Goal: Information Seeking & Learning: Learn about a topic

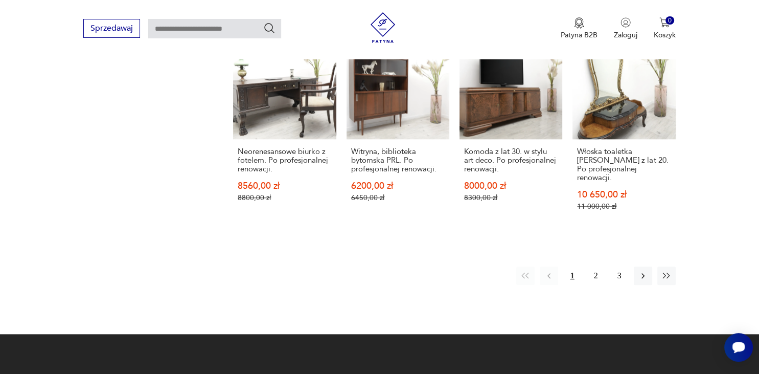
scroll to position [952, 0]
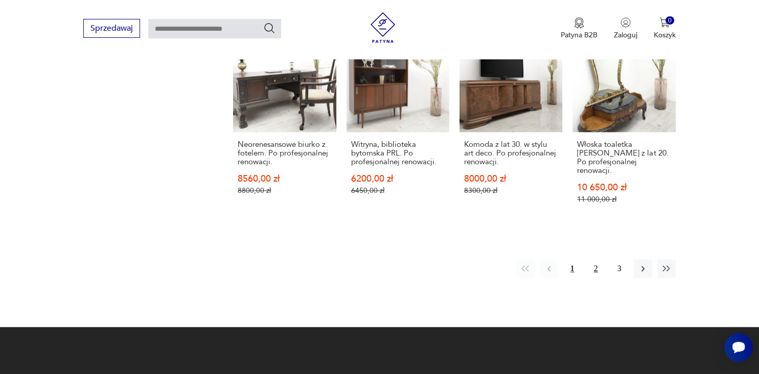
click at [593, 261] on button "2" at bounding box center [596, 268] width 18 height 18
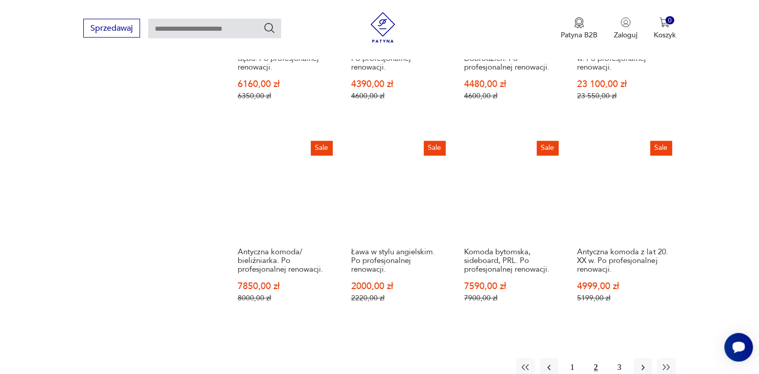
scroll to position [885, 0]
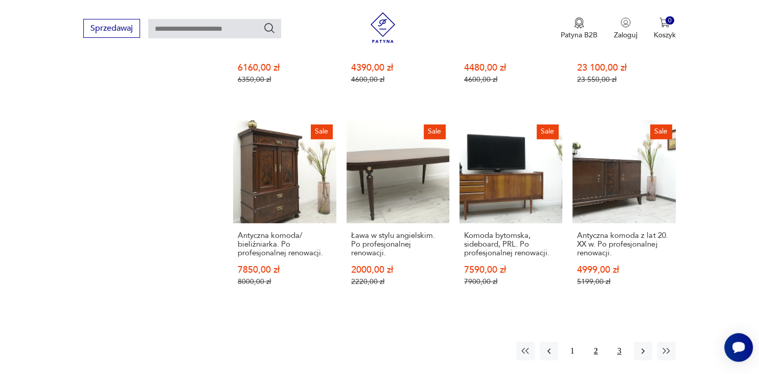
click at [621, 348] on button "3" at bounding box center [619, 350] width 18 height 18
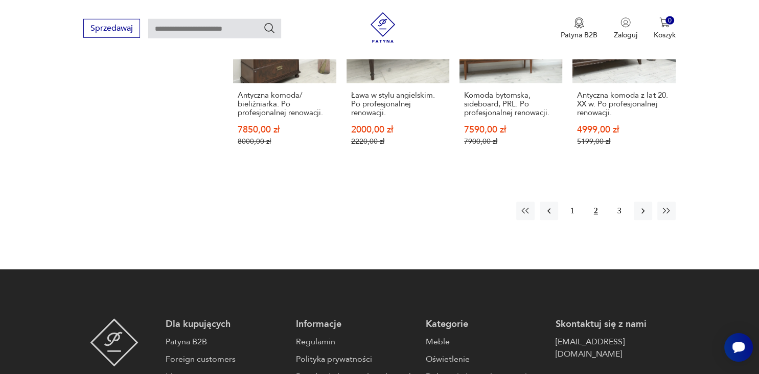
scroll to position [1051, 0]
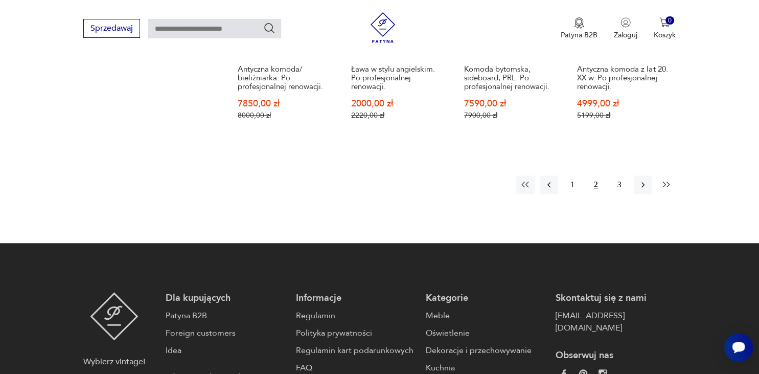
click at [666, 179] on icon "button" at bounding box center [666, 184] width 10 height 10
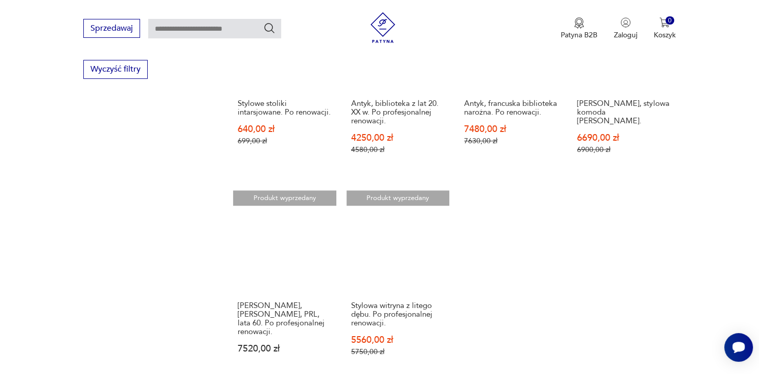
scroll to position [696, 0]
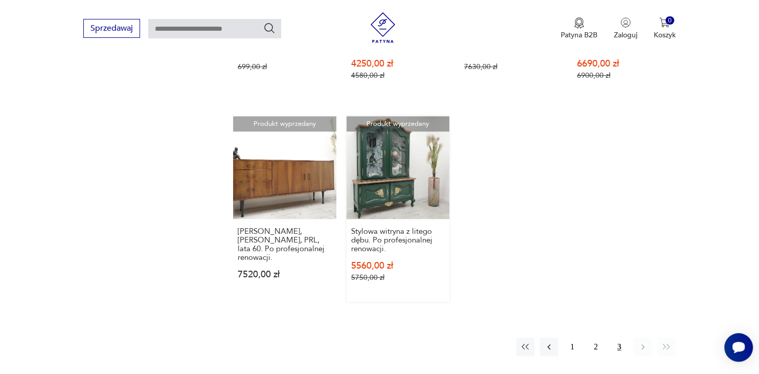
click at [373, 177] on link "Produkt wyprzedany Stylowa witryna z litego dębu. Po profesjonalnej renowacji. …" at bounding box center [398, 209] width 103 height 186
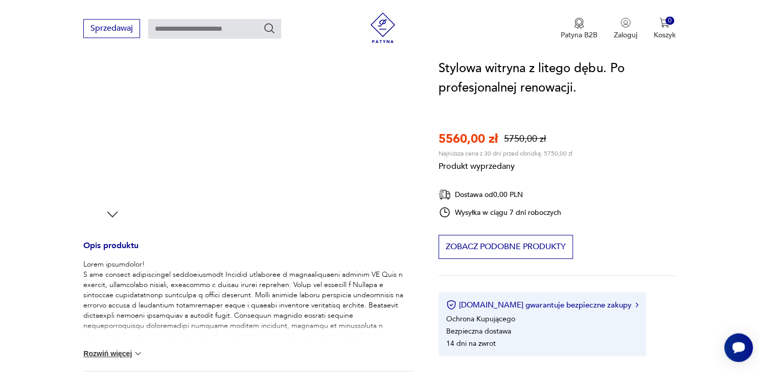
scroll to position [270, 0]
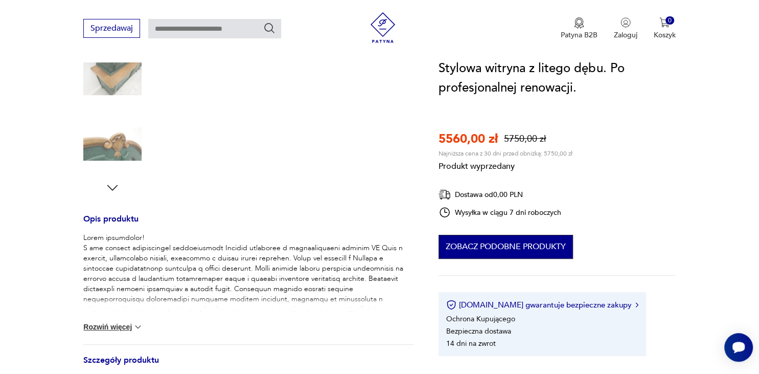
click at [526, 246] on button "Zobacz podobne produkty" at bounding box center [506, 247] width 134 height 24
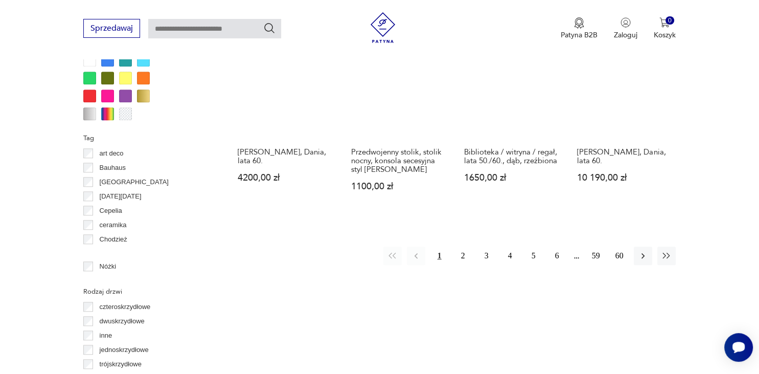
scroll to position [1015, 0]
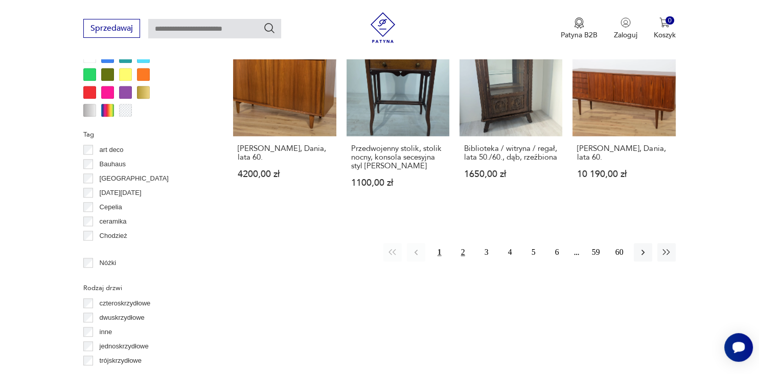
click at [462, 258] on button "2" at bounding box center [463, 252] width 18 height 18
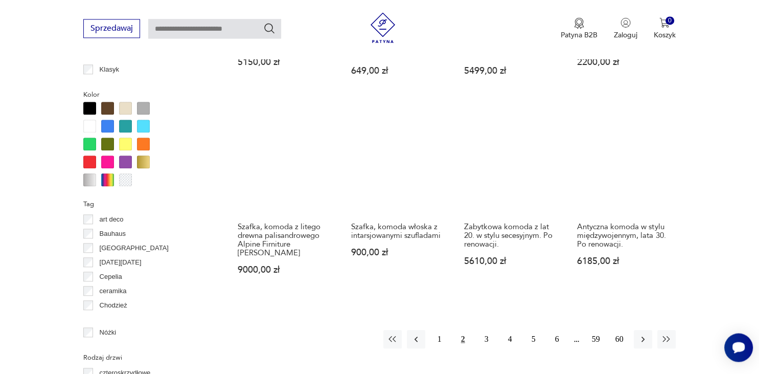
scroll to position [1026, 0]
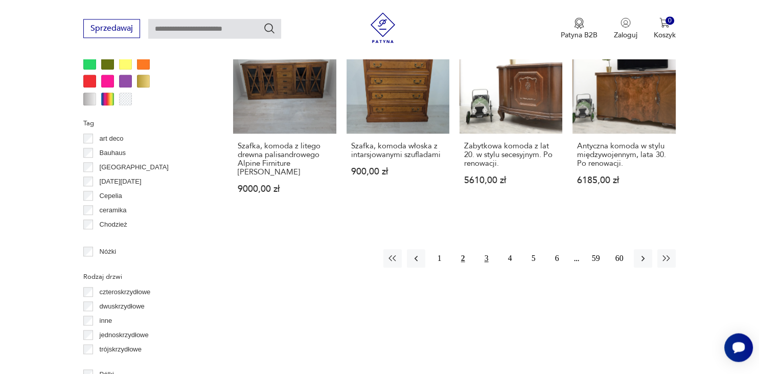
click at [486, 249] on button "3" at bounding box center [486, 258] width 18 height 18
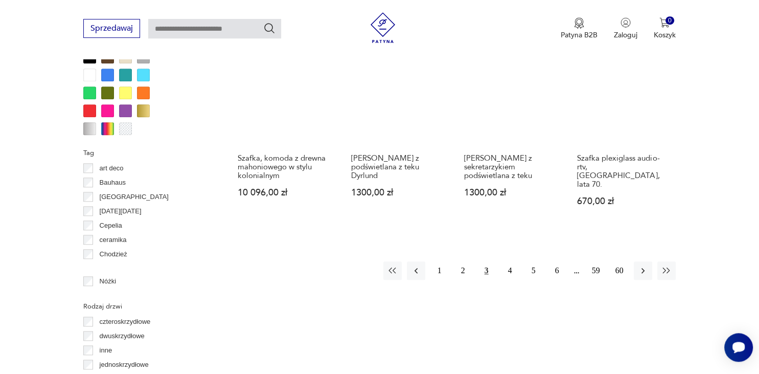
scroll to position [1000, 0]
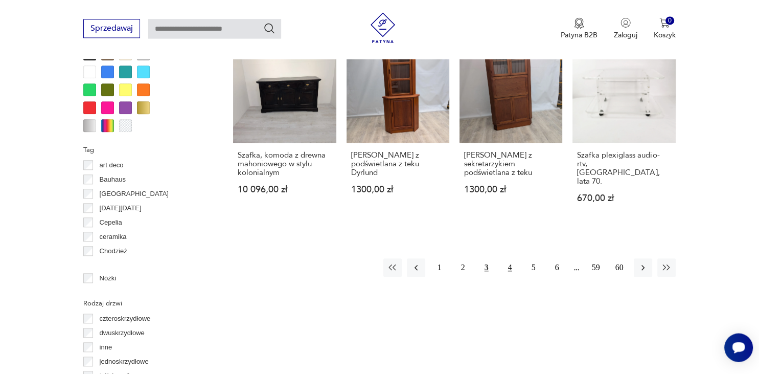
click at [511, 260] on button "4" at bounding box center [510, 267] width 18 height 18
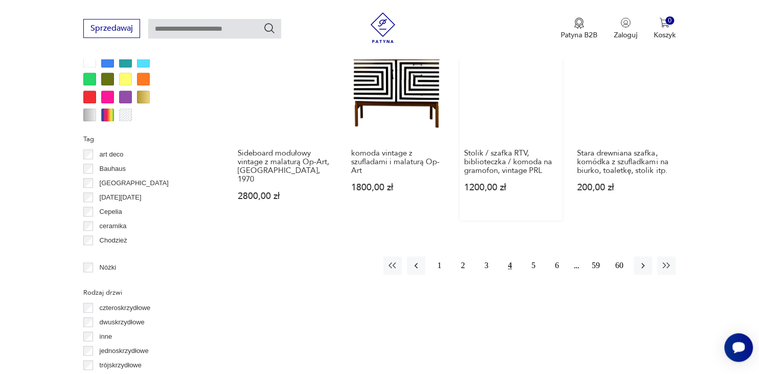
scroll to position [1026, 0]
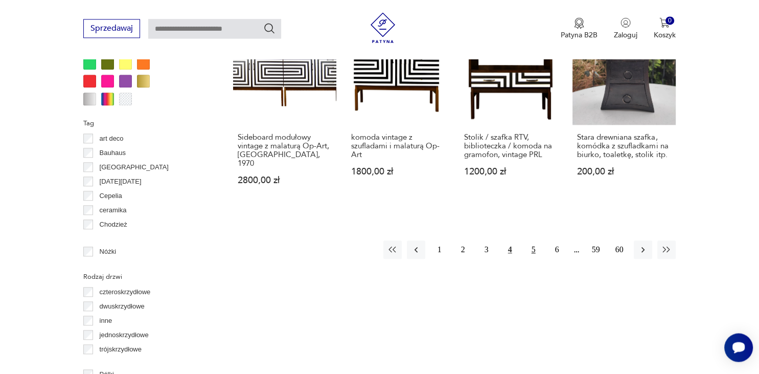
click at [537, 240] on button "5" at bounding box center [533, 249] width 18 height 18
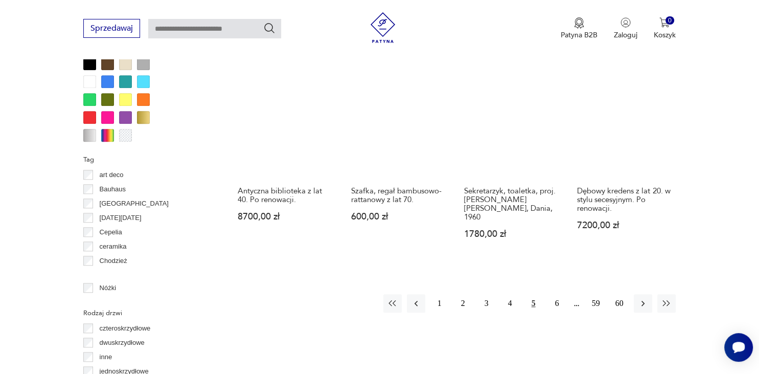
scroll to position [1000, 0]
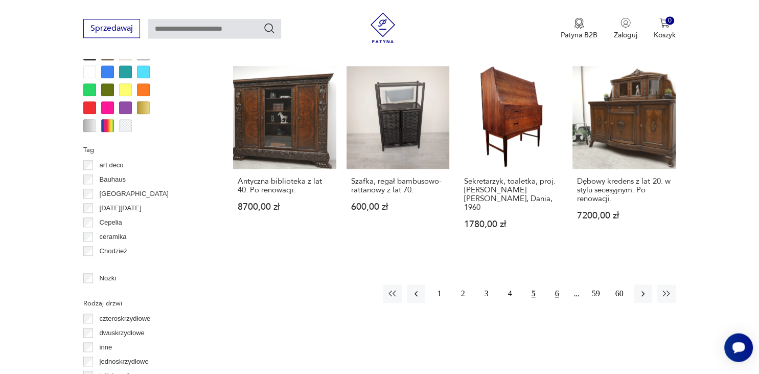
click at [557, 284] on button "6" at bounding box center [557, 293] width 18 height 18
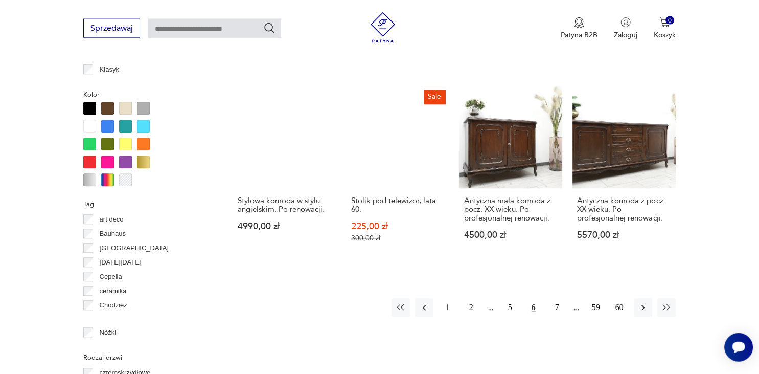
scroll to position [946, 0]
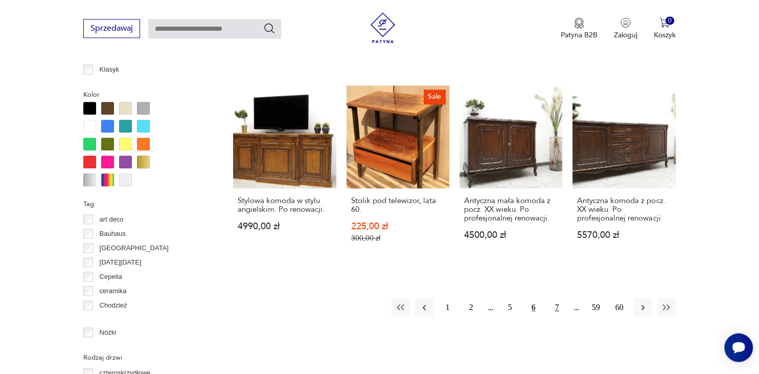
click at [559, 306] on button "7" at bounding box center [557, 307] width 18 height 18
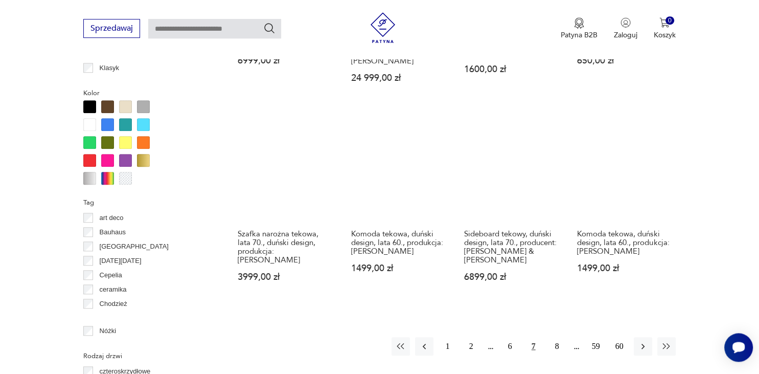
scroll to position [1054, 0]
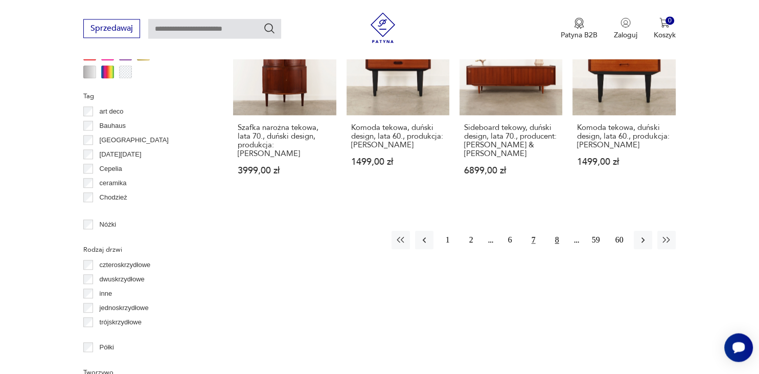
click at [558, 231] on button "8" at bounding box center [557, 240] width 18 height 18
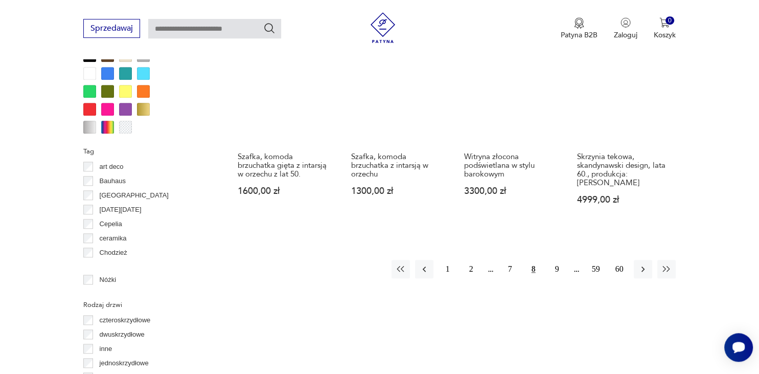
scroll to position [1000, 0]
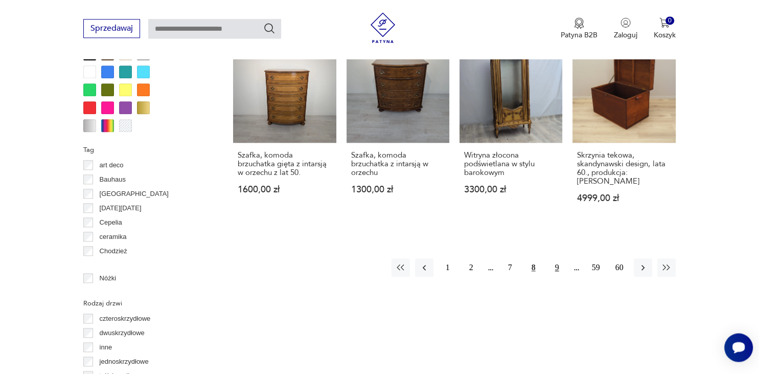
click at [557, 258] on button "9" at bounding box center [557, 267] width 18 height 18
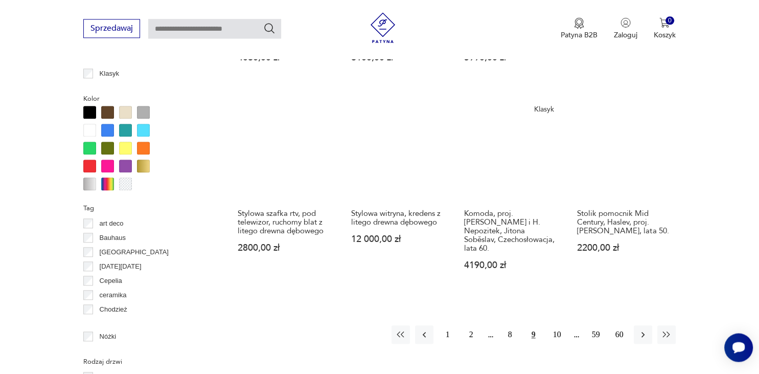
scroll to position [946, 0]
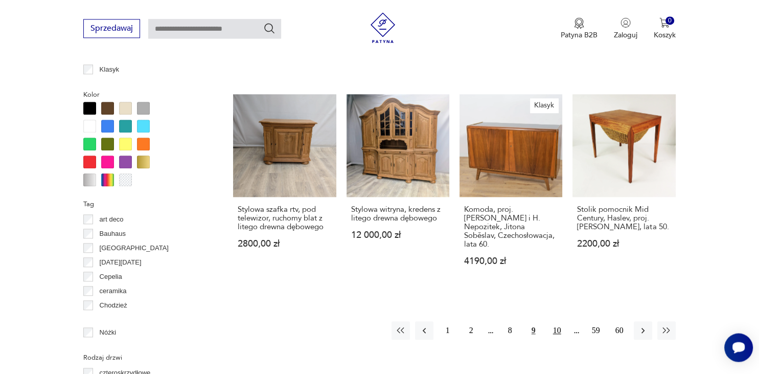
click at [557, 323] on button "10" at bounding box center [557, 330] width 18 height 18
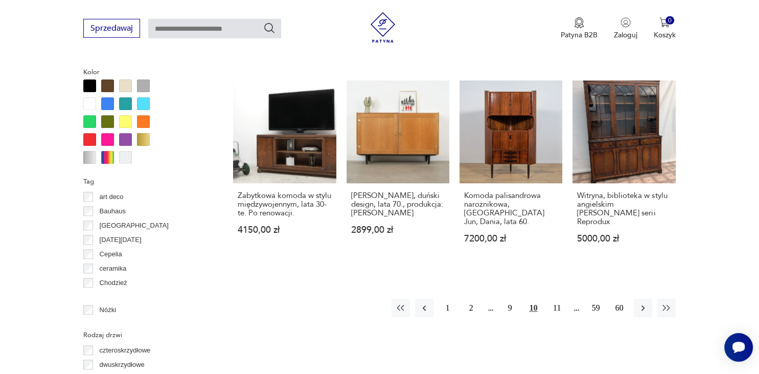
scroll to position [970, 0]
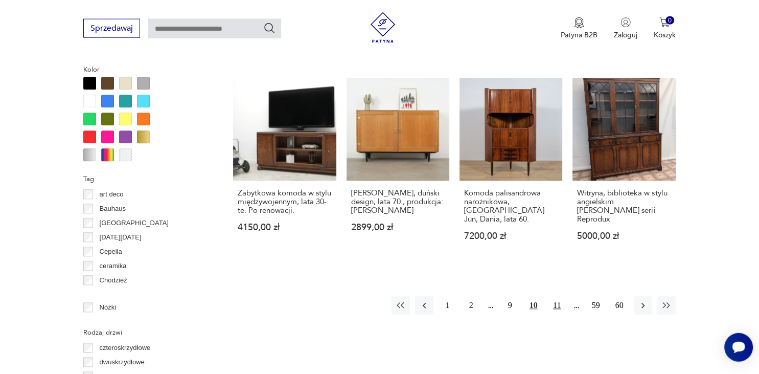
click at [558, 296] on button "11" at bounding box center [557, 305] width 18 height 18
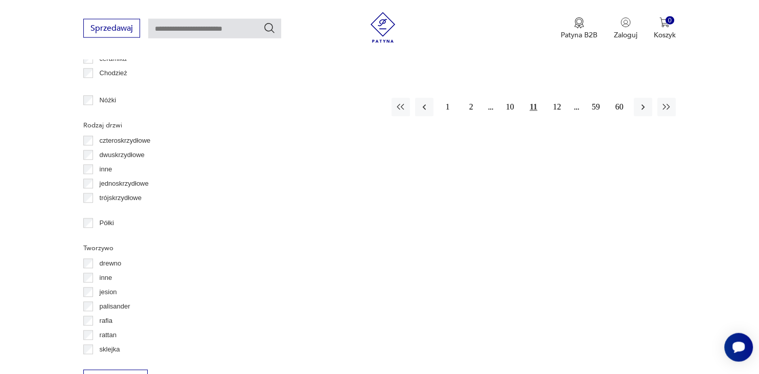
scroll to position [1175, 0]
click at [557, 100] on button "12" at bounding box center [557, 109] width 18 height 18
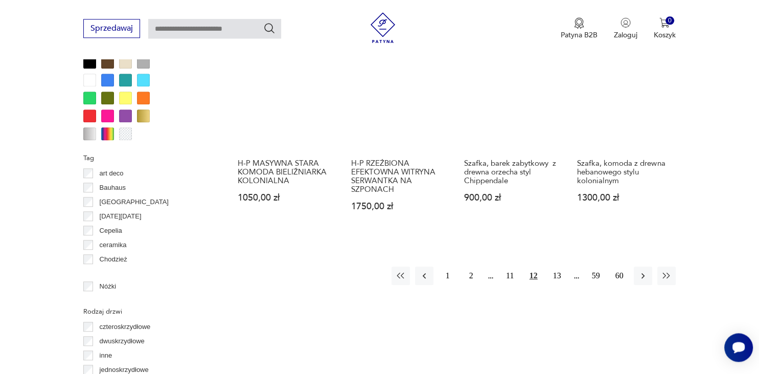
scroll to position [988, 0]
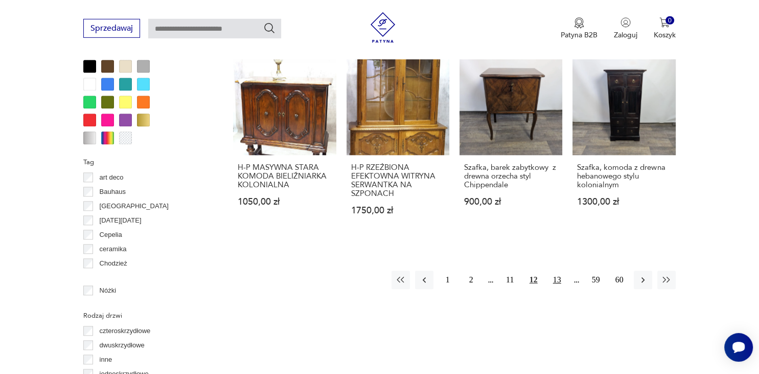
click at [558, 270] on button "13" at bounding box center [557, 279] width 18 height 18
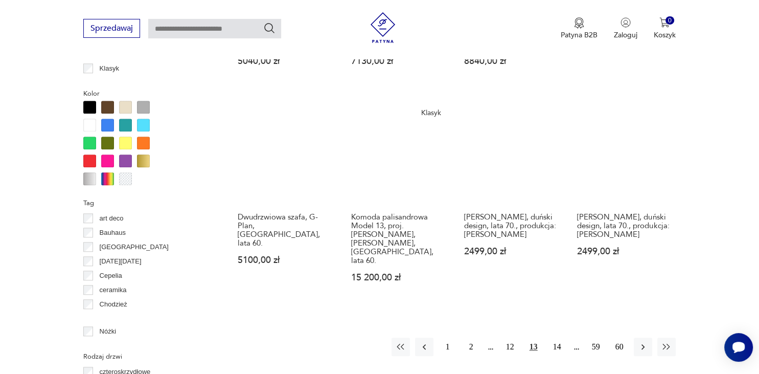
scroll to position [943, 0]
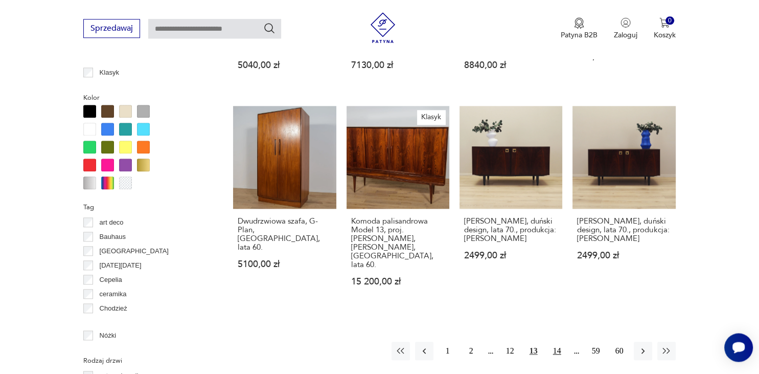
click at [560, 341] on button "14" at bounding box center [557, 350] width 18 height 18
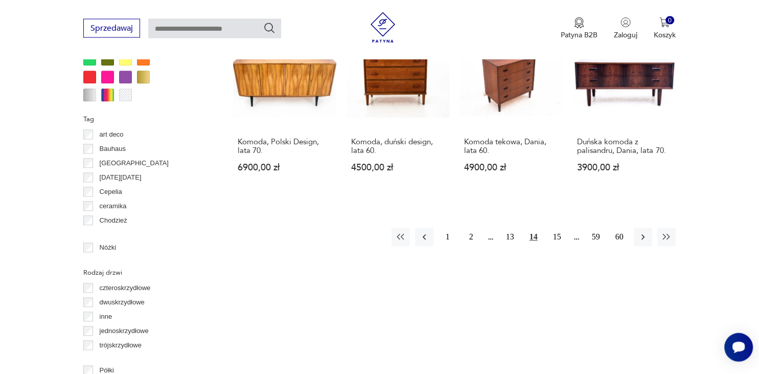
scroll to position [1017, 0]
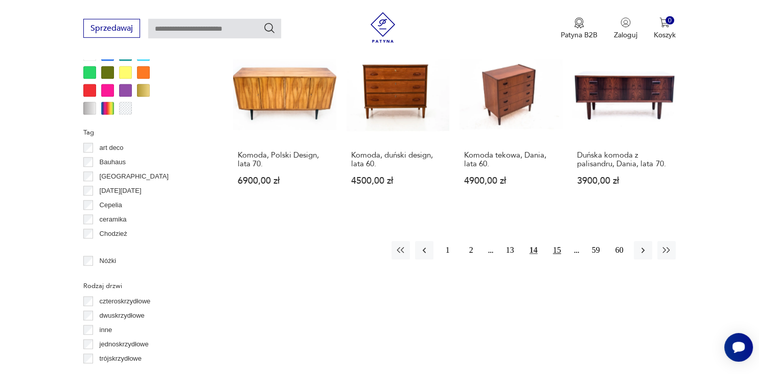
click at [556, 241] on button "15" at bounding box center [557, 250] width 18 height 18
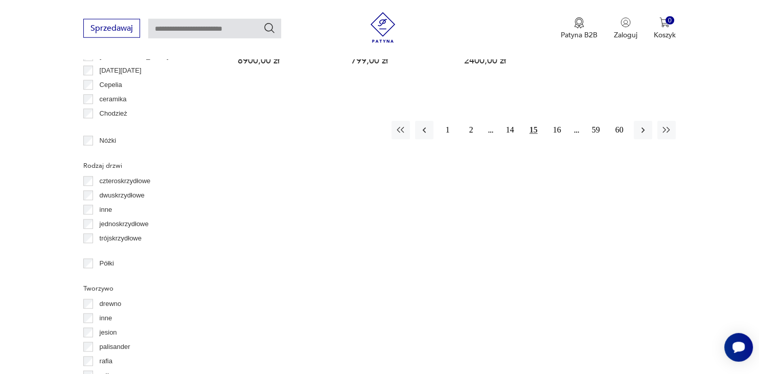
scroll to position [1128, 0]
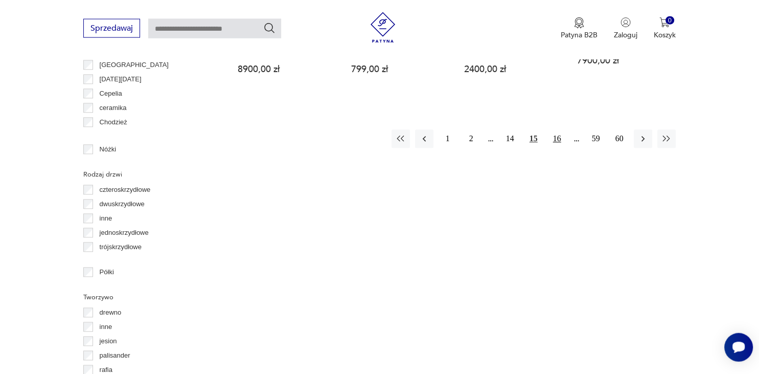
click at [555, 130] on button "16" at bounding box center [557, 139] width 18 height 18
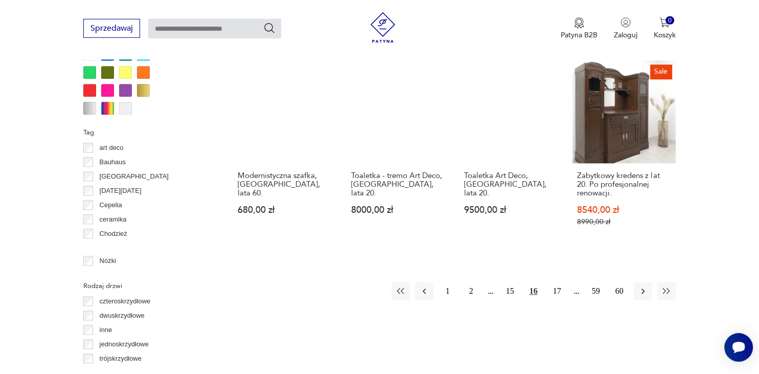
scroll to position [1009, 0]
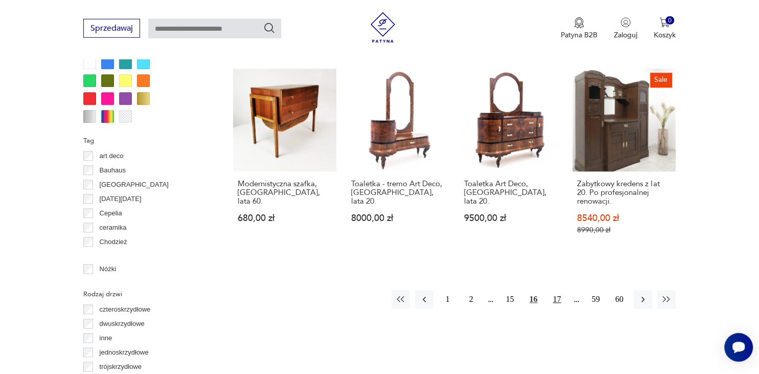
click at [559, 290] on button "17" at bounding box center [557, 299] width 18 height 18
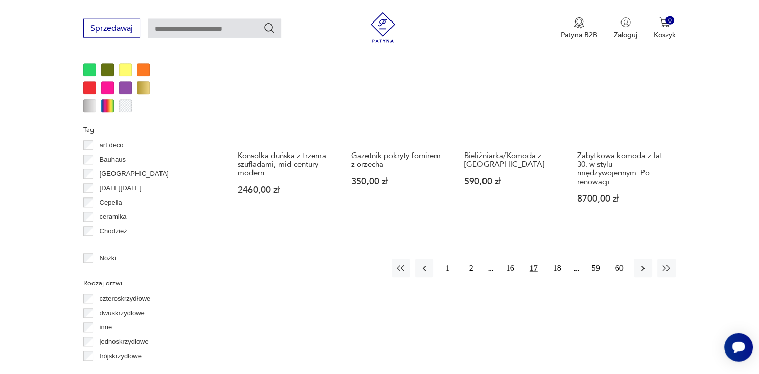
scroll to position [1015, 0]
